Goal: Check status: Check status

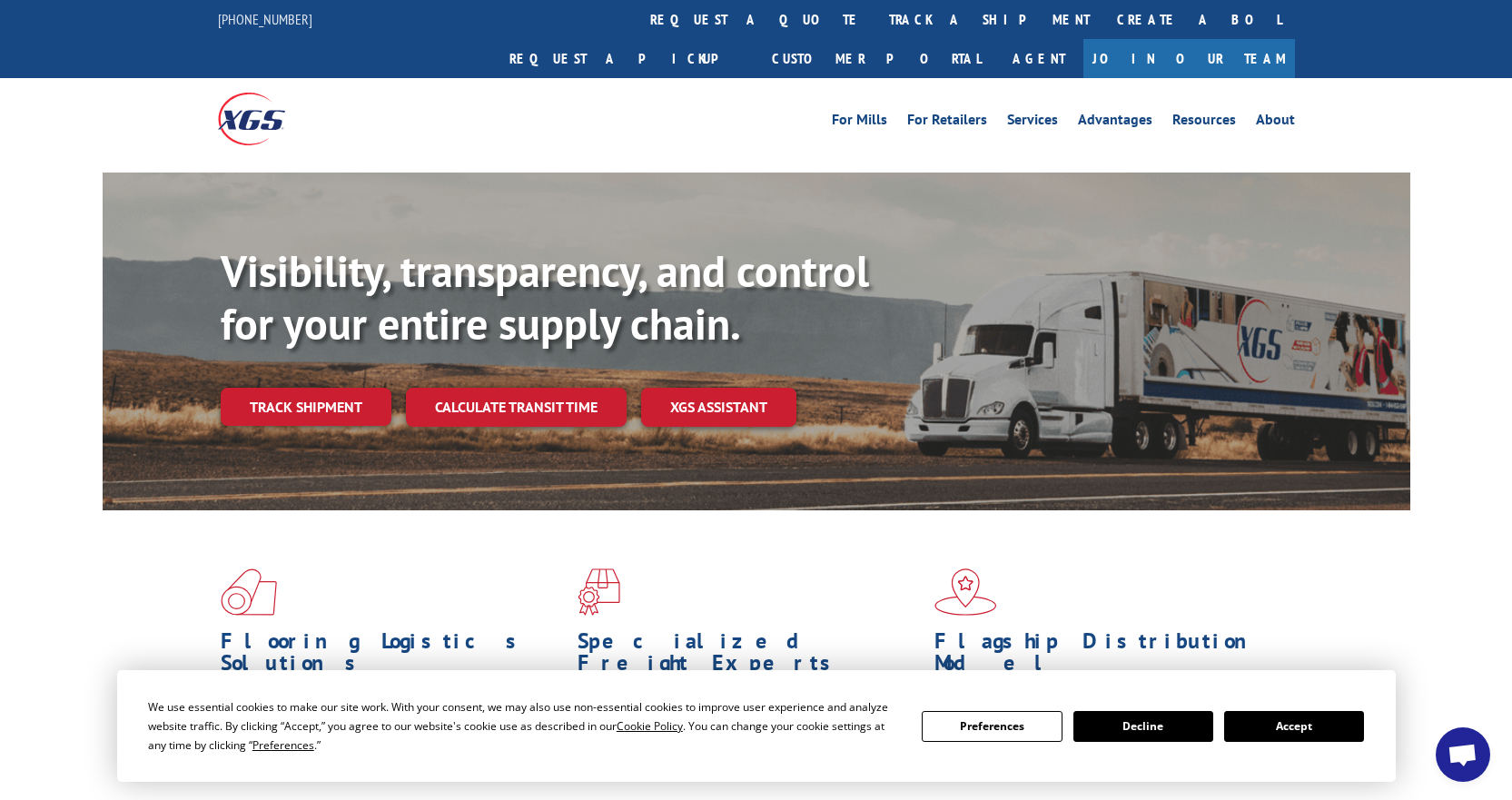
click at [1307, 739] on button "Accept" at bounding box center [1294, 726] width 140 height 31
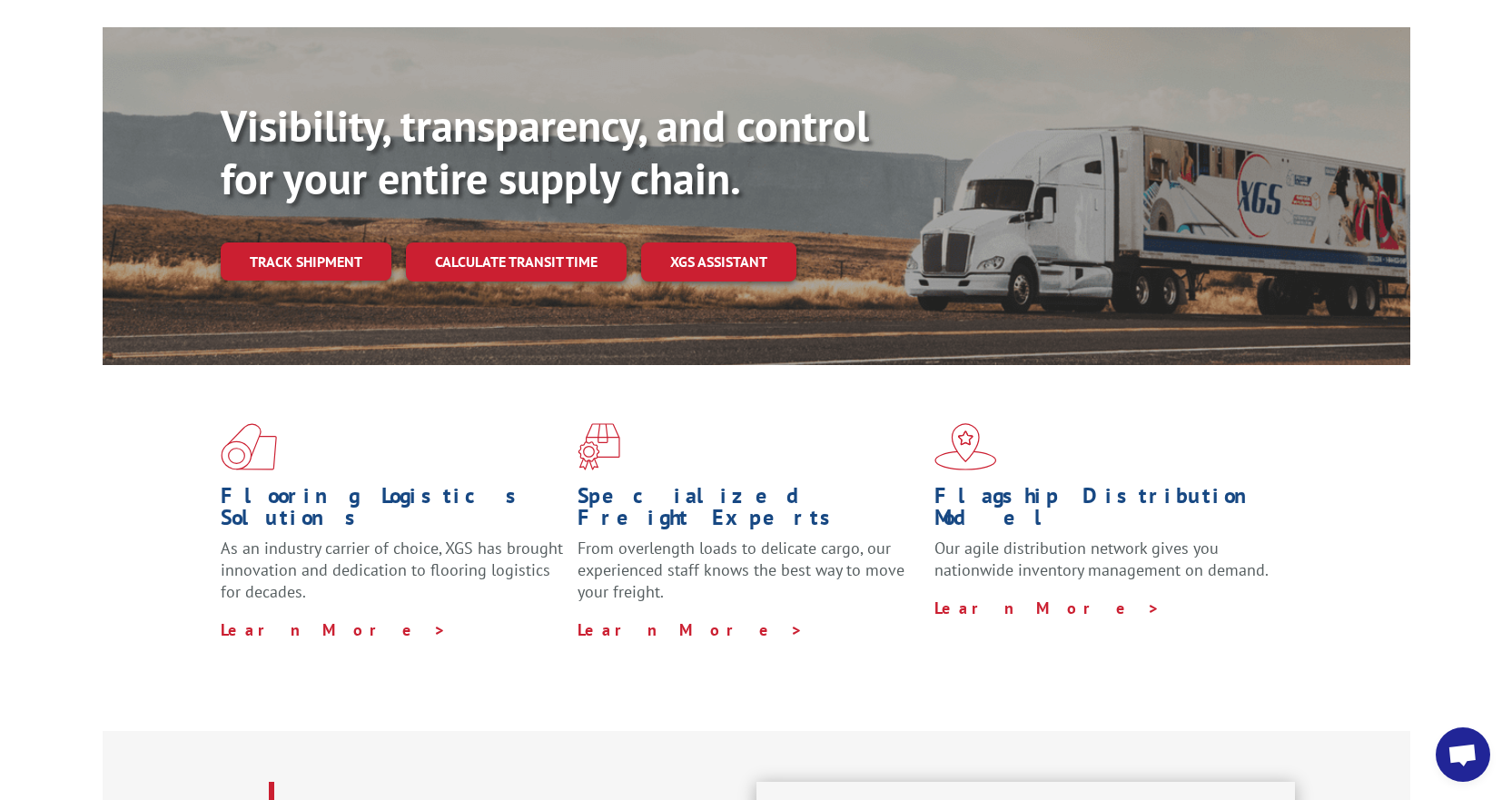
scroll to position [182, 0]
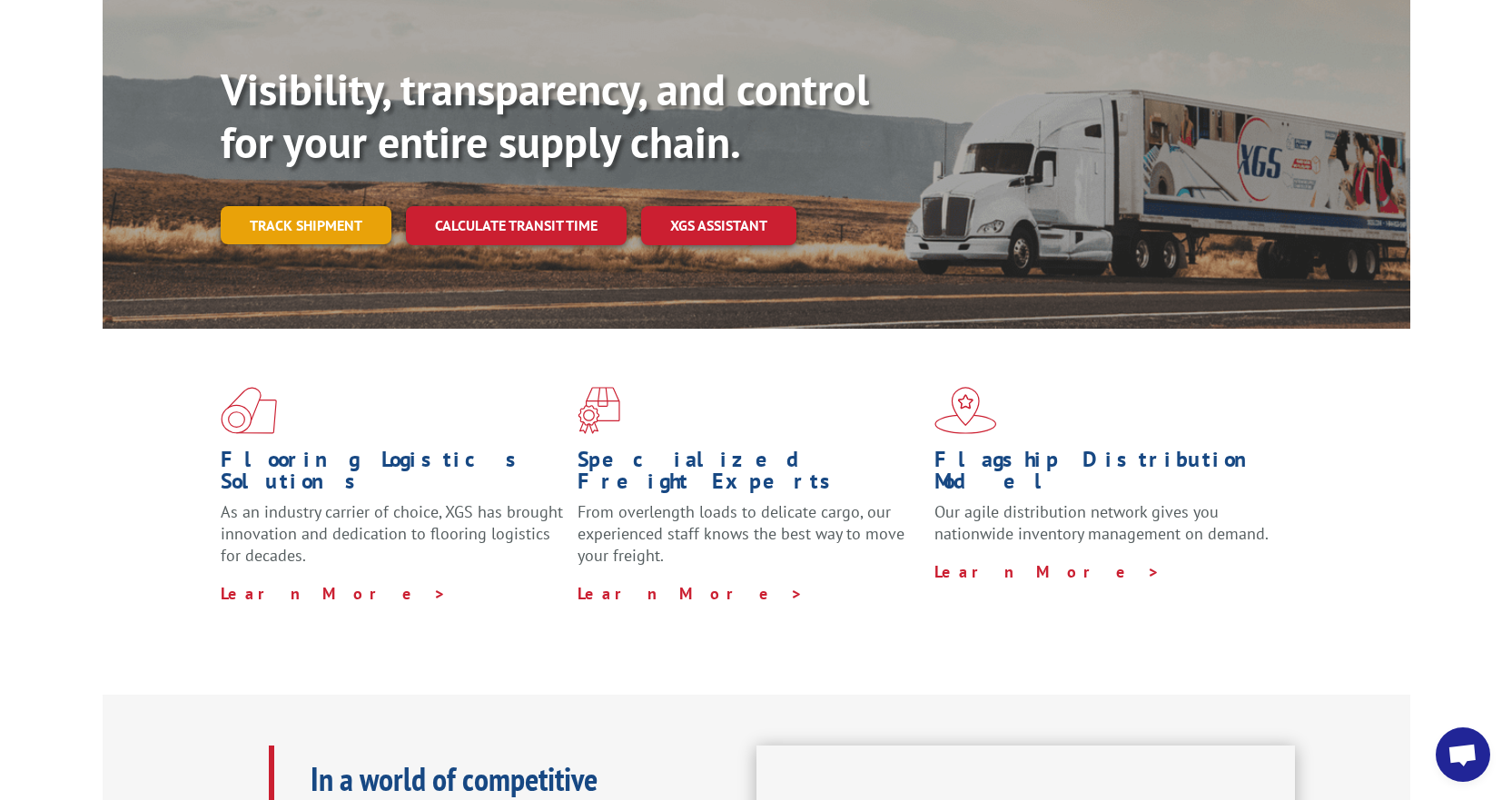
click at [337, 206] on link "Track shipment" at bounding box center [306, 225] width 170 height 38
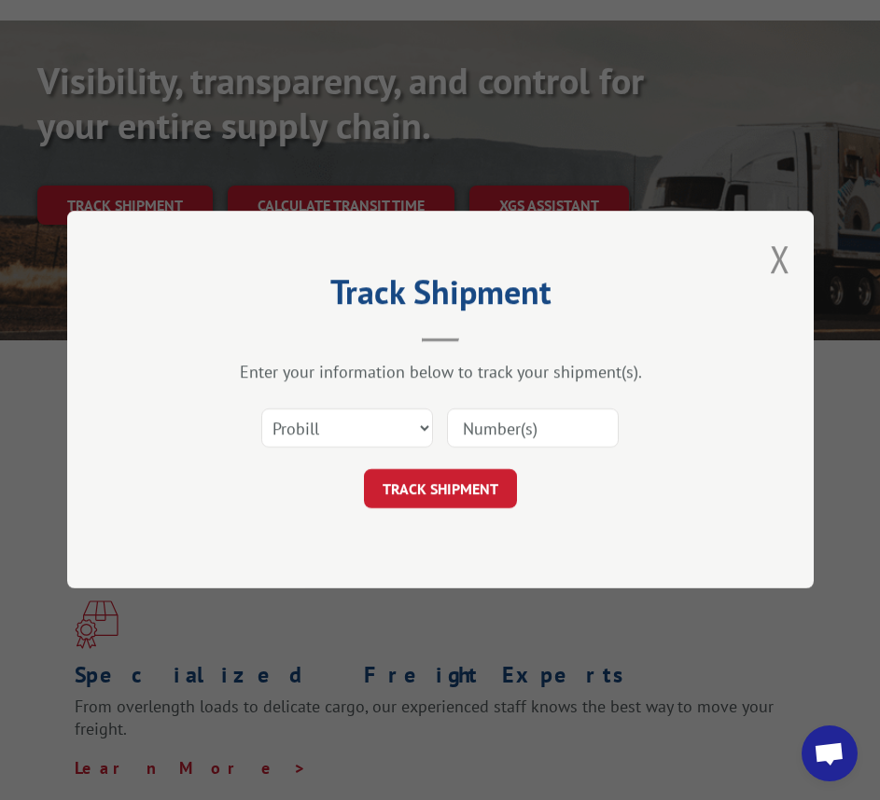
click at [572, 416] on input at bounding box center [533, 428] width 172 height 39
type input "33723570"
click at [485, 478] on button "TRACK SHIPMENT" at bounding box center [440, 489] width 153 height 39
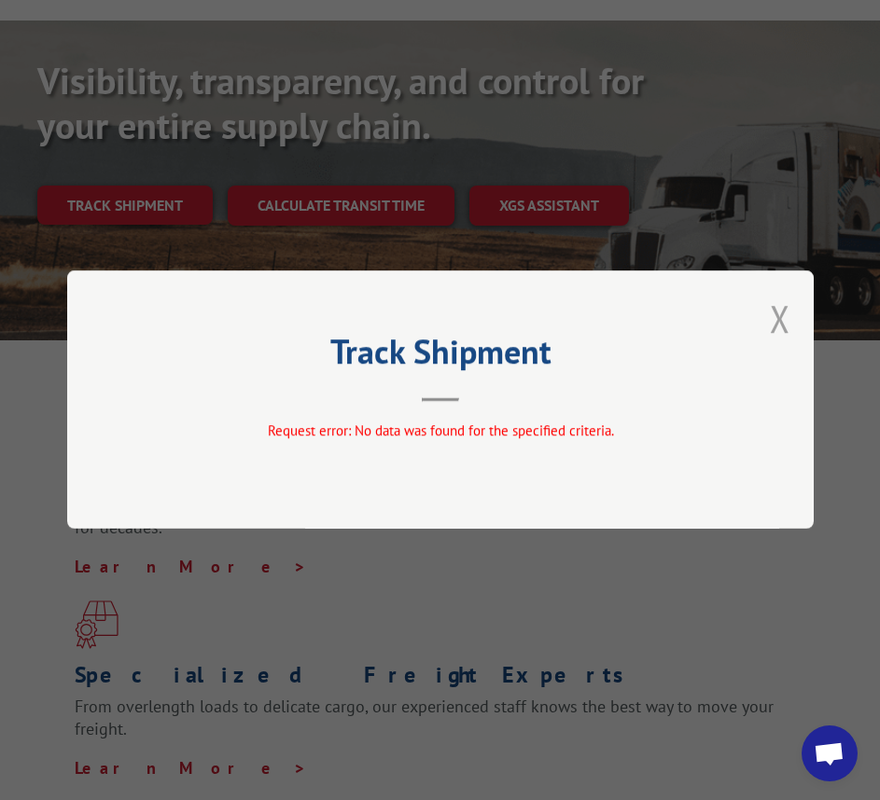
click at [778, 316] on button "Close modal" at bounding box center [779, 318] width 21 height 49
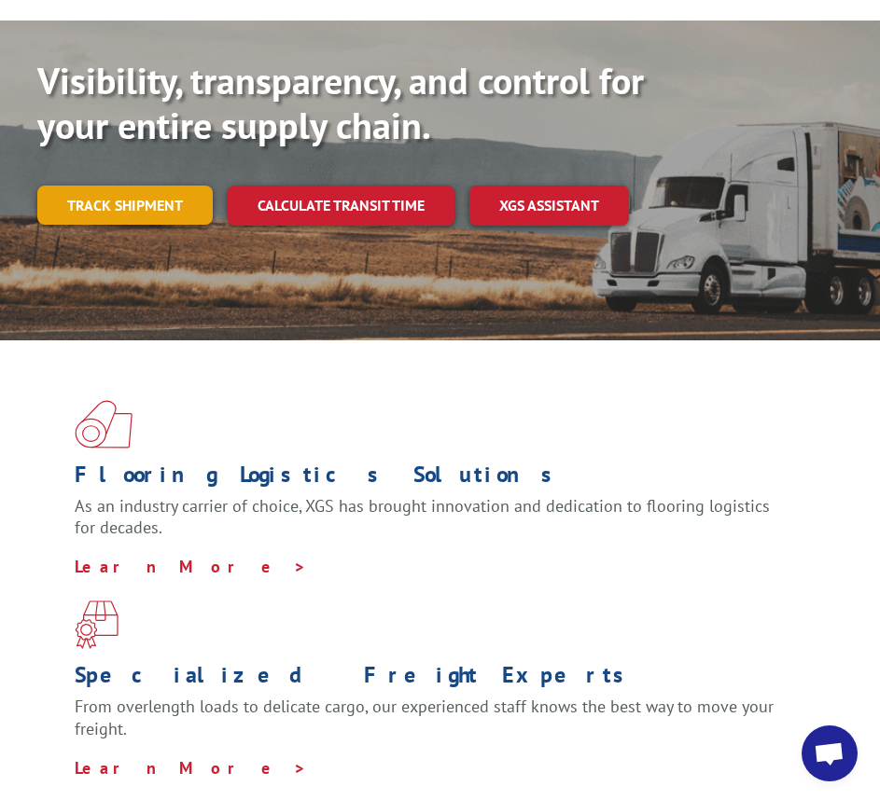
click at [93, 186] on link "Track shipment" at bounding box center [124, 205] width 175 height 39
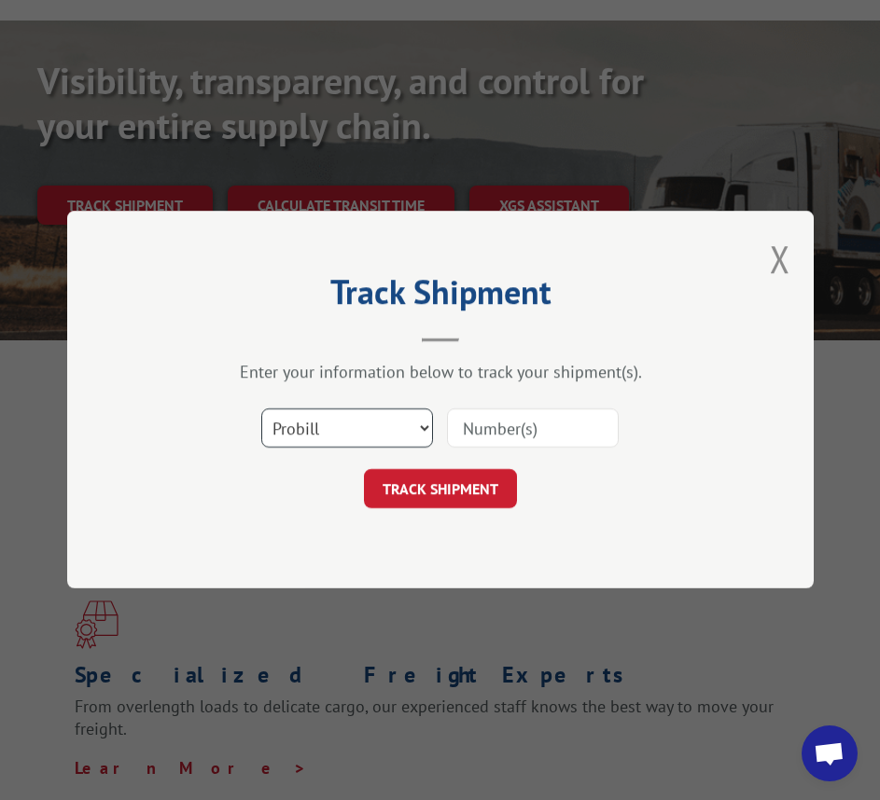
click at [356, 436] on select "Select category... Probill BOL PO" at bounding box center [347, 428] width 172 height 39
select select "po"
click at [261, 409] on select "Select category... Probill BOL PO" at bounding box center [347, 428] width 172 height 39
click at [557, 432] on input at bounding box center [533, 428] width 172 height 39
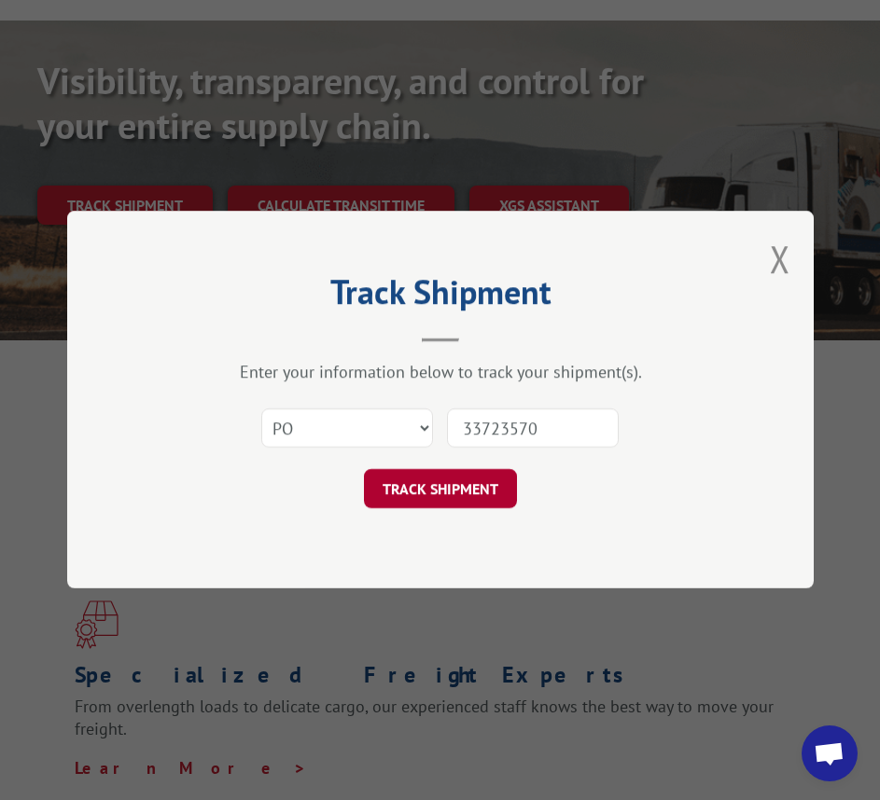
type input "33723570"
click at [465, 485] on button "TRACK SHIPMENT" at bounding box center [440, 489] width 153 height 39
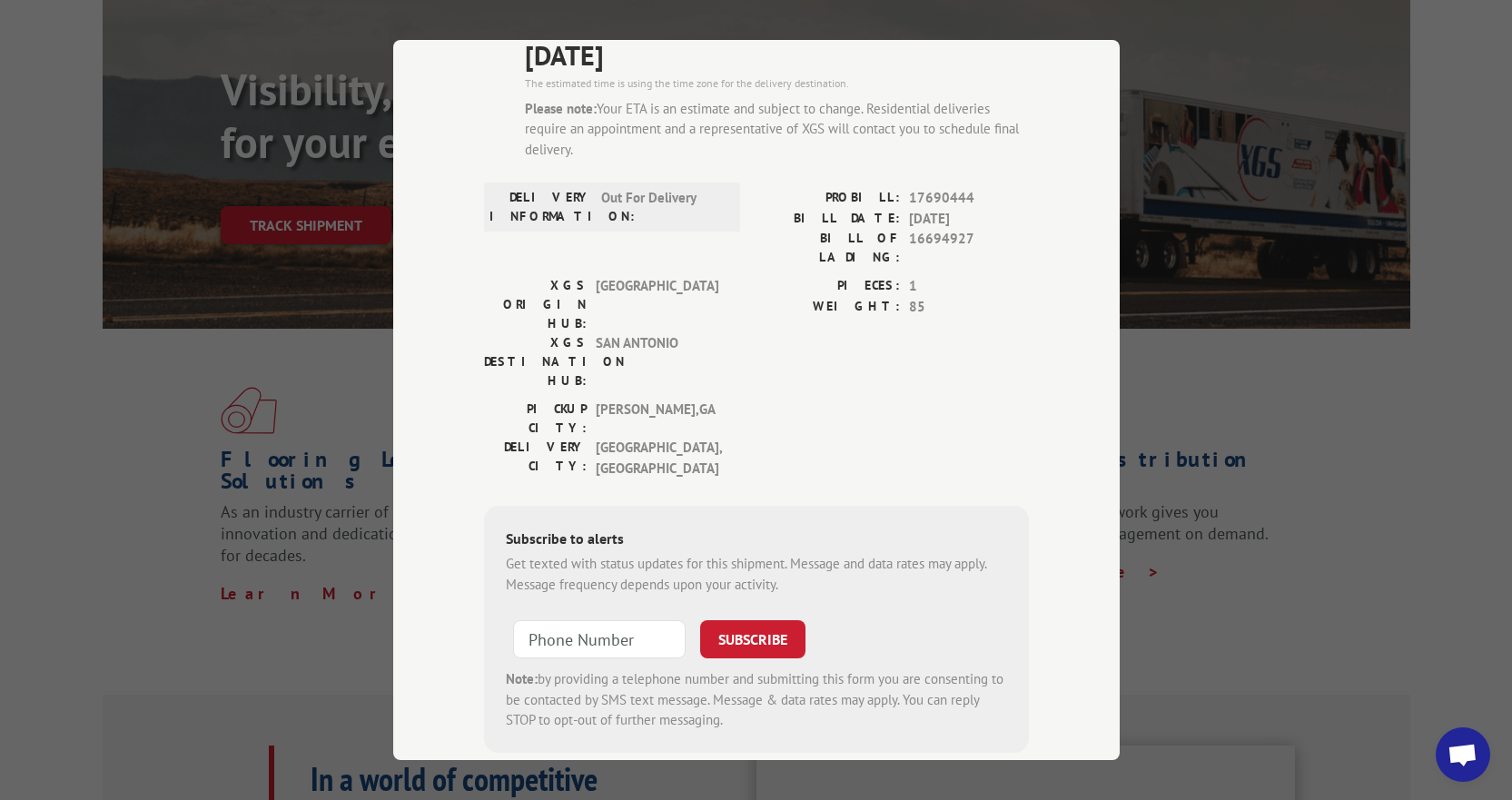
scroll to position [181, 0]
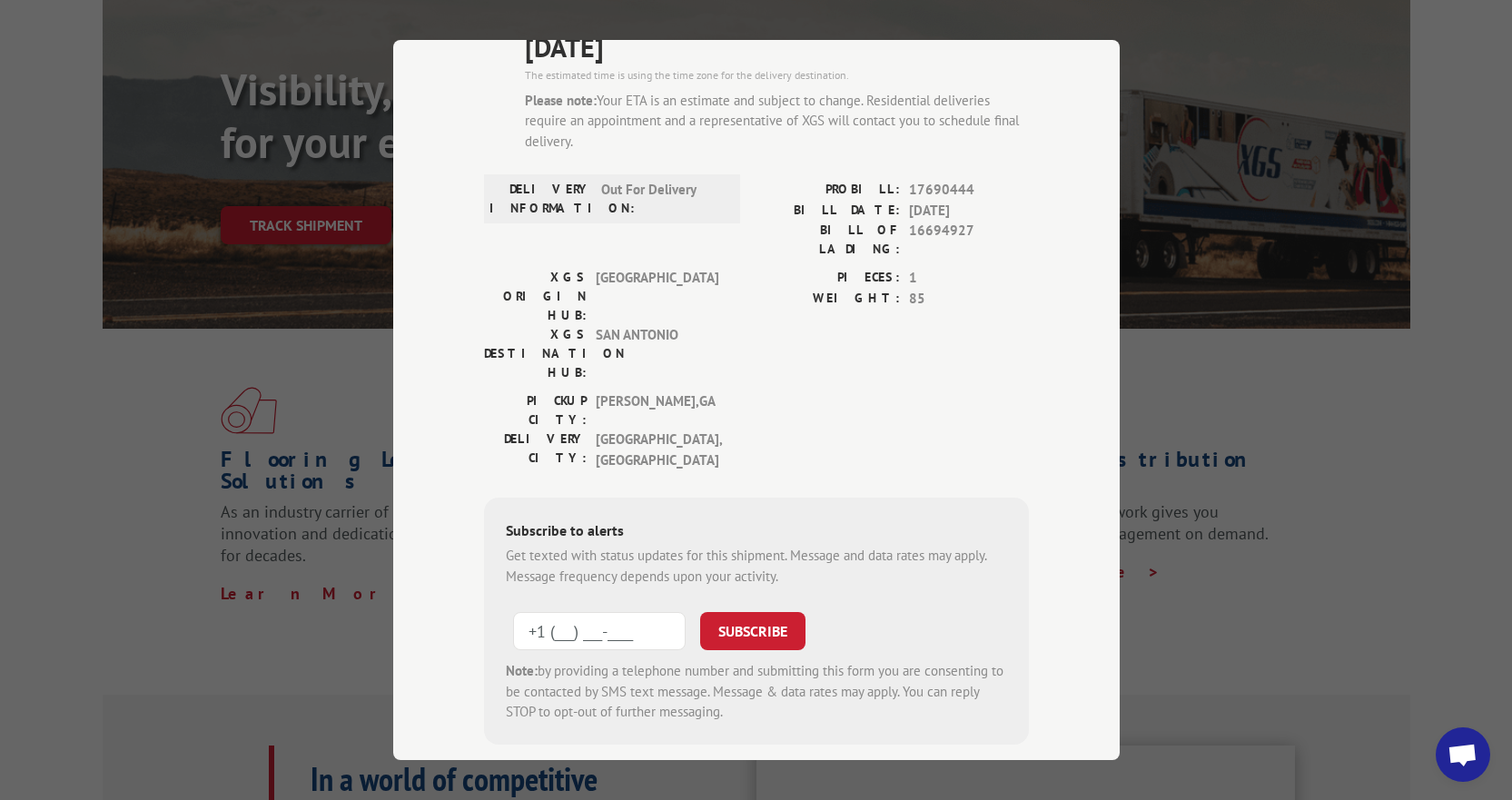
click at [647, 612] on input "+1 (___) ___-____" at bounding box center [599, 631] width 172 height 38
type input "[PHONE_NUMBER]"
click at [754, 610] on div "SUBSCRIBE" at bounding box center [753, 631] width 105 height 42
click at [746, 612] on button "SUBSCRIBE" at bounding box center [753, 631] width 105 height 38
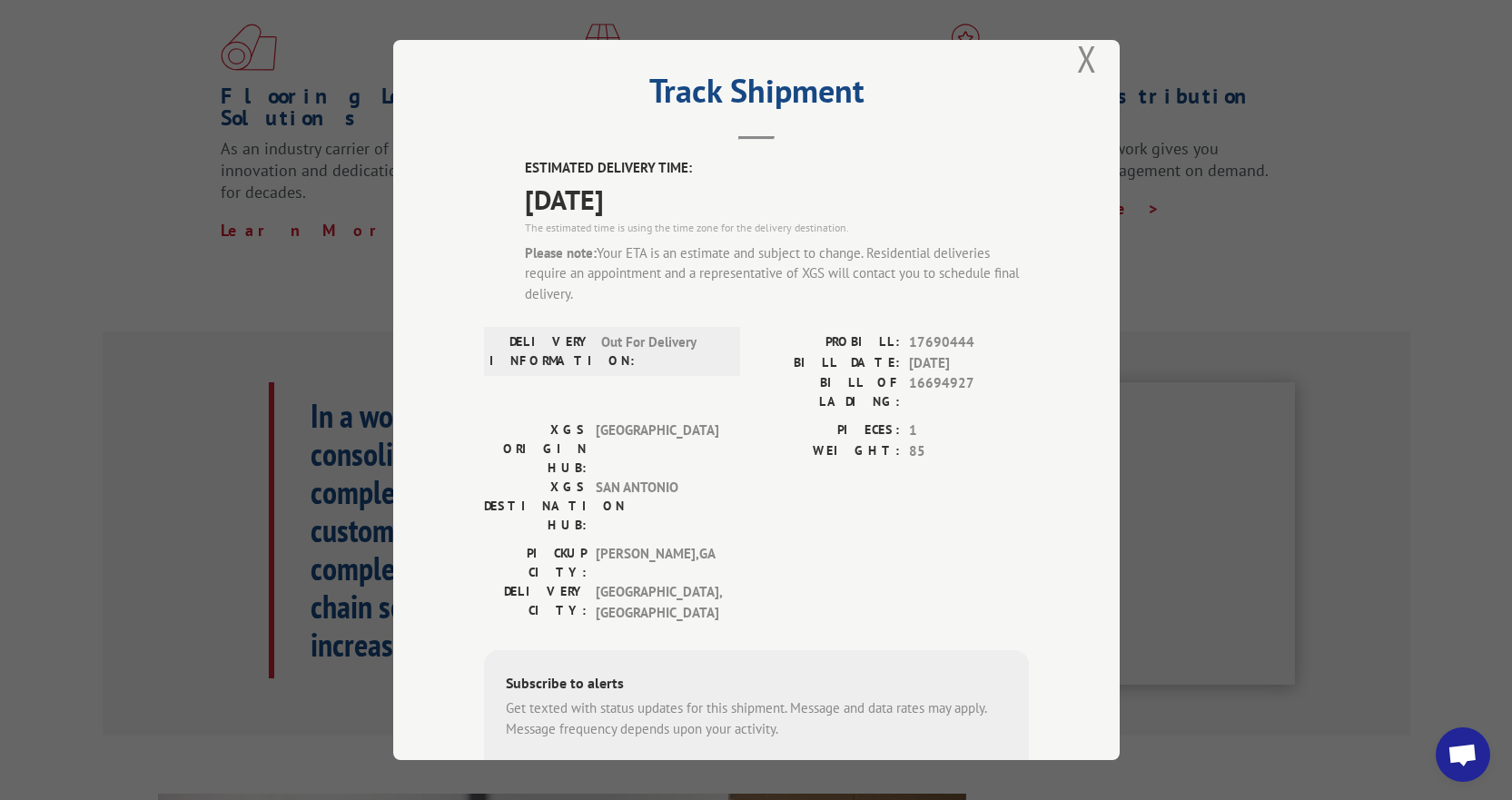
scroll to position [0, 0]
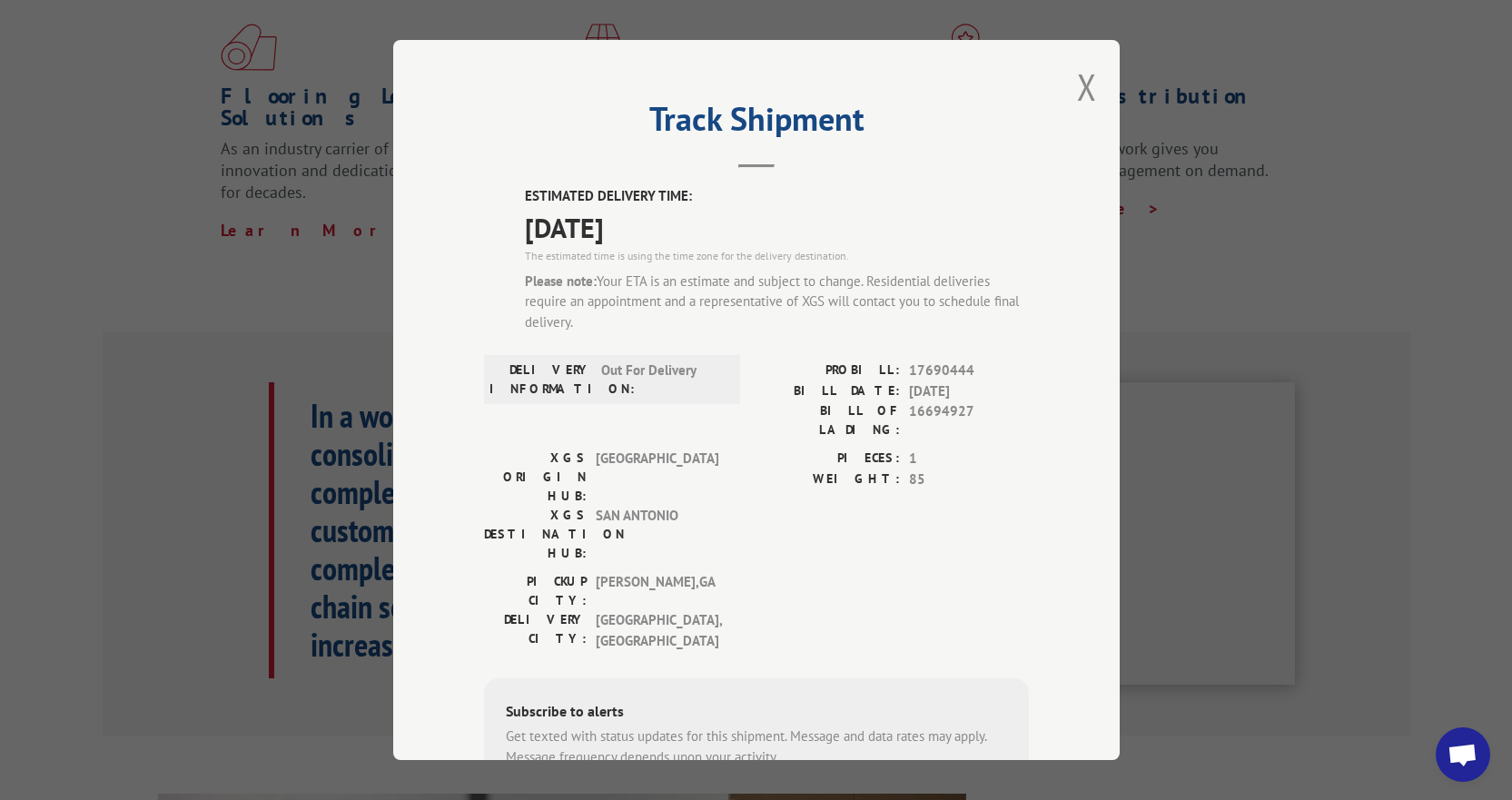
click at [1441, 196] on div "Track Shipment ESTIMATED DELIVERY TIME: [DATE] The estimated time is using the …" at bounding box center [756, 400] width 1512 height 800
click at [1080, 90] on button "Close modal" at bounding box center [1087, 86] width 20 height 48
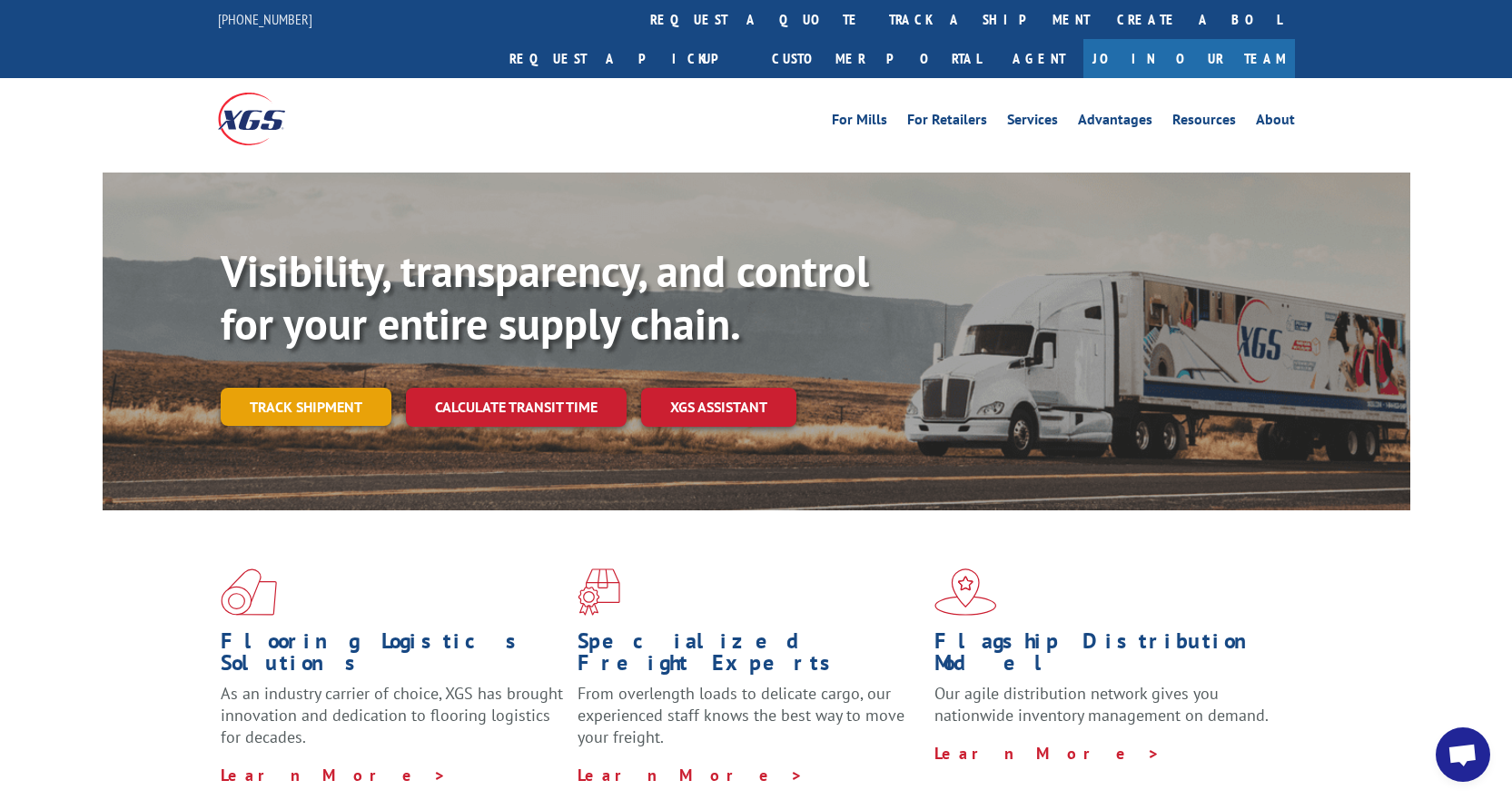
click at [304, 387] on link "Track shipment" at bounding box center [306, 406] width 170 height 38
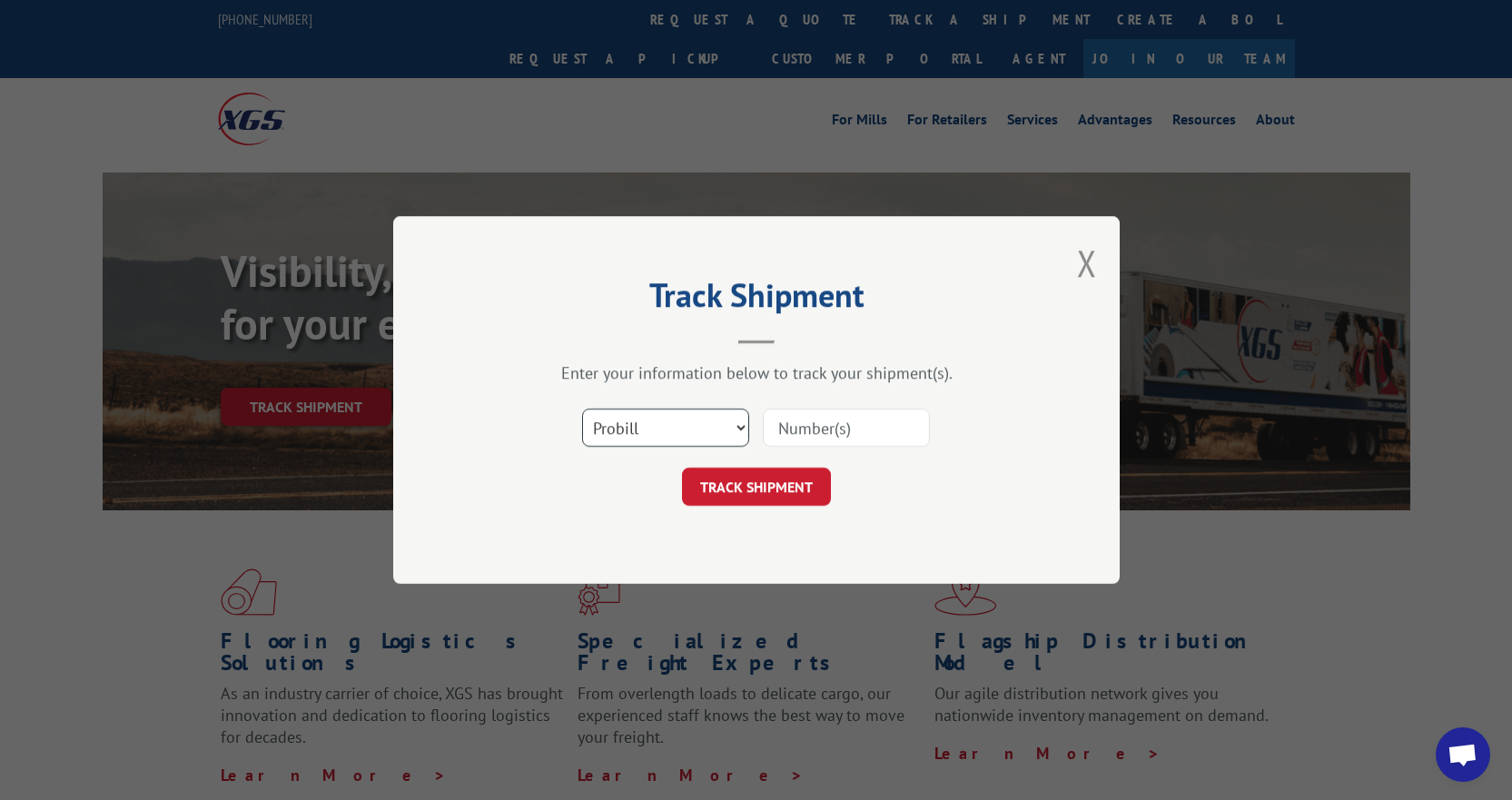
click at [717, 424] on select "Select category... Probill BOL PO" at bounding box center [666, 427] width 167 height 38
select select "po"
click at [582, 409] on select "Select category... Probill BOL PO" at bounding box center [666, 427] width 167 height 38
click at [811, 433] on input at bounding box center [846, 427] width 167 height 38
type input "33723570"
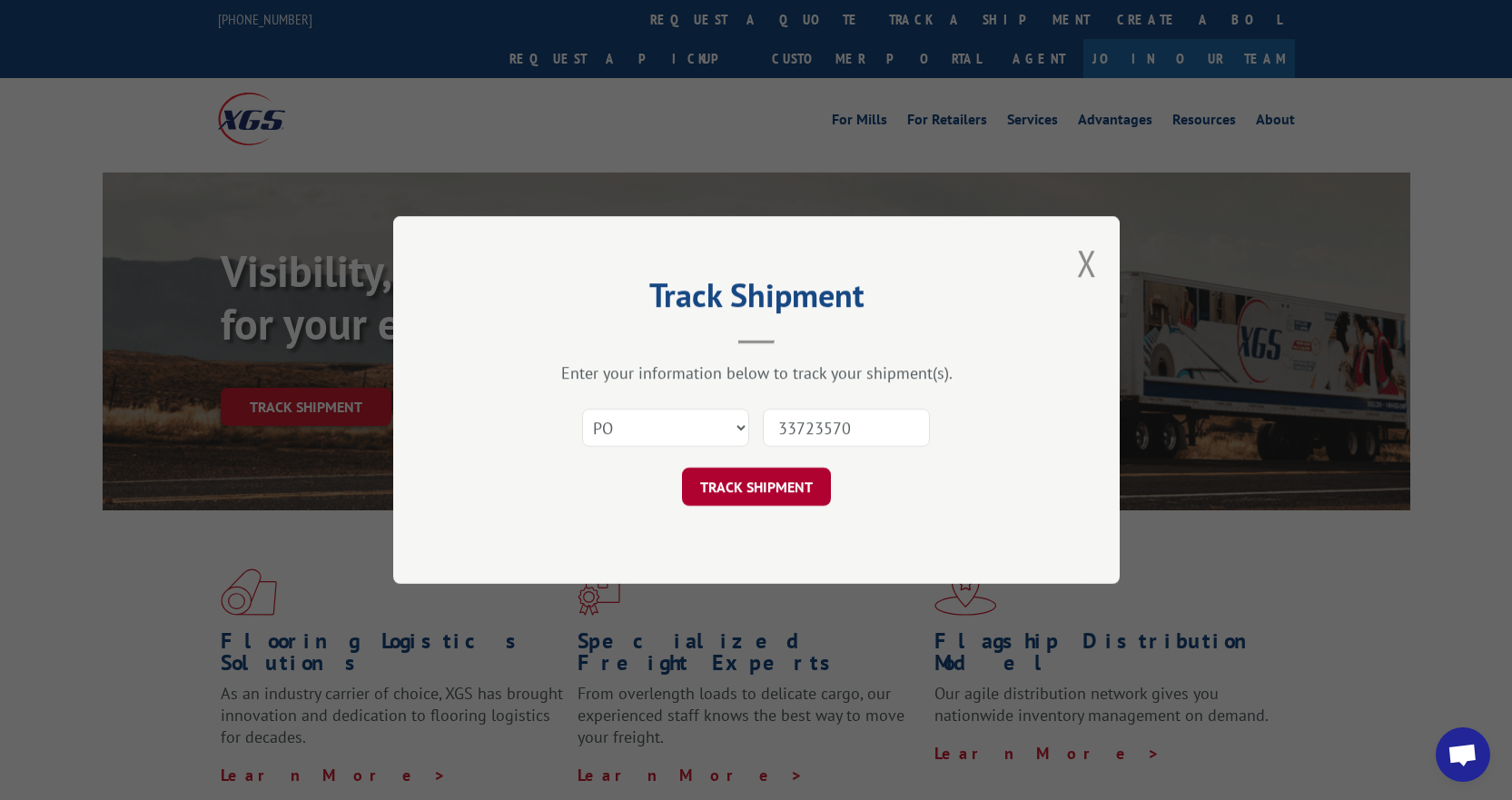
click at [795, 492] on button "TRACK SHIPMENT" at bounding box center [756, 486] width 149 height 38
